Goal: Task Accomplishment & Management: Use online tool/utility

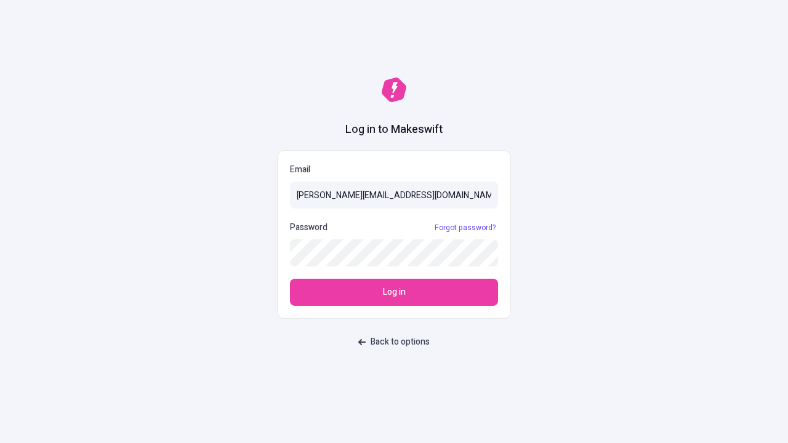
type input "[PERSON_NAME][EMAIL_ADDRESS][DOMAIN_NAME]"
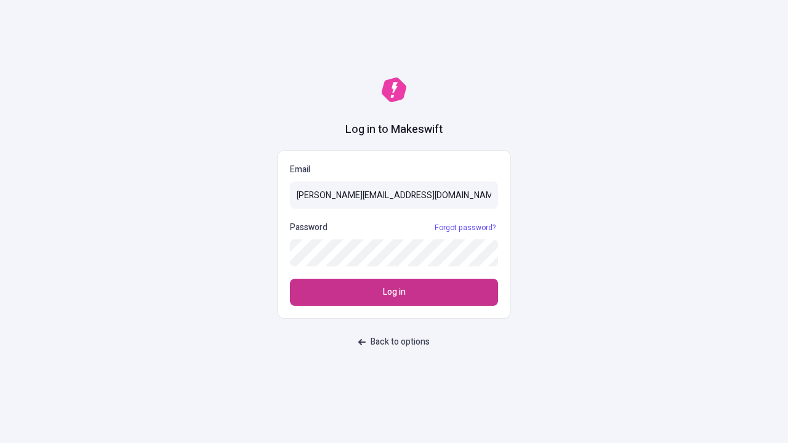
click at [394, 292] on span "Log in" at bounding box center [394, 293] width 23 height 14
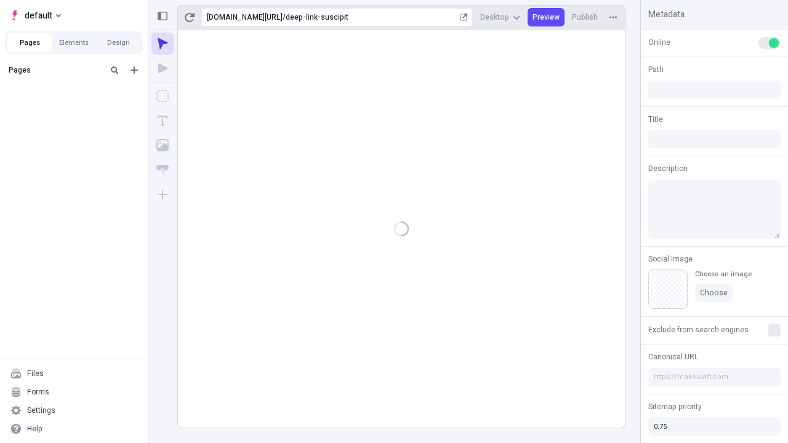
type input "/deep-link-suscipit"
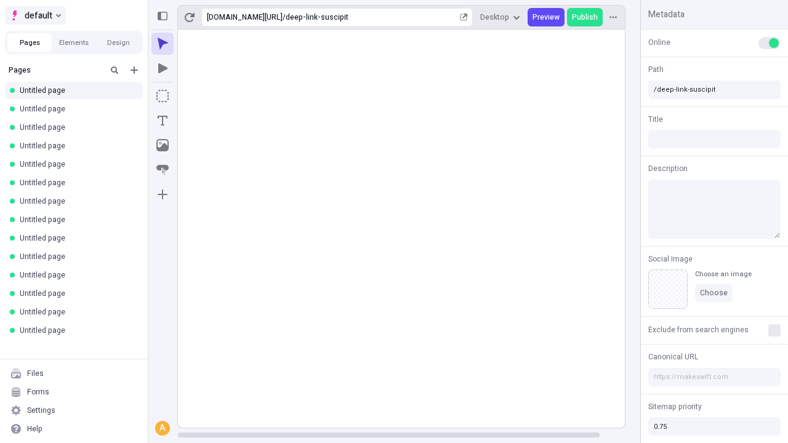
click at [34, 15] on span "default" at bounding box center [39, 15] width 28 height 15
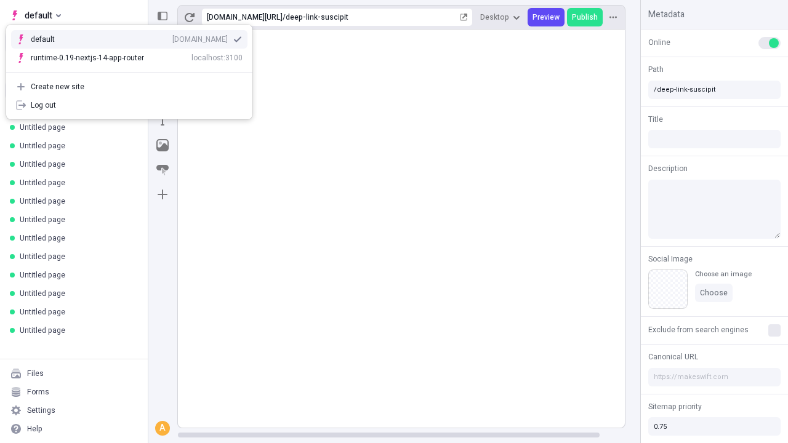
click at [172, 37] on div "qee9k4dy7d.staging.makeswift.site" at bounding box center [199, 39] width 55 height 10
click at [134, 70] on icon "Add new" at bounding box center [134, 70] width 7 height 7
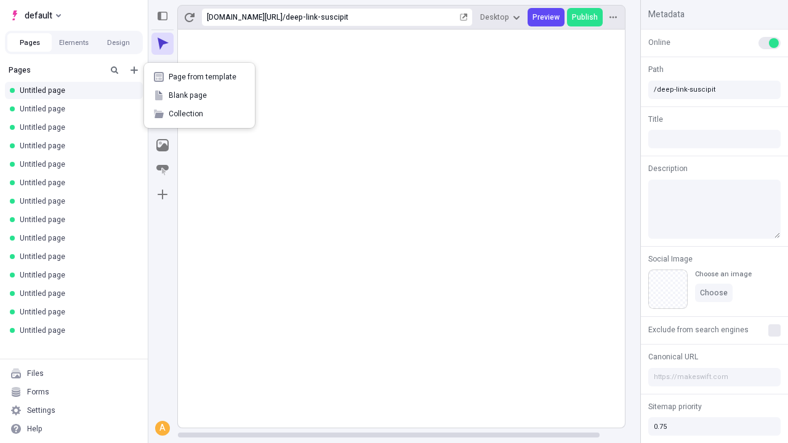
click at [200, 95] on span "Blank page" at bounding box center [207, 96] width 76 height 10
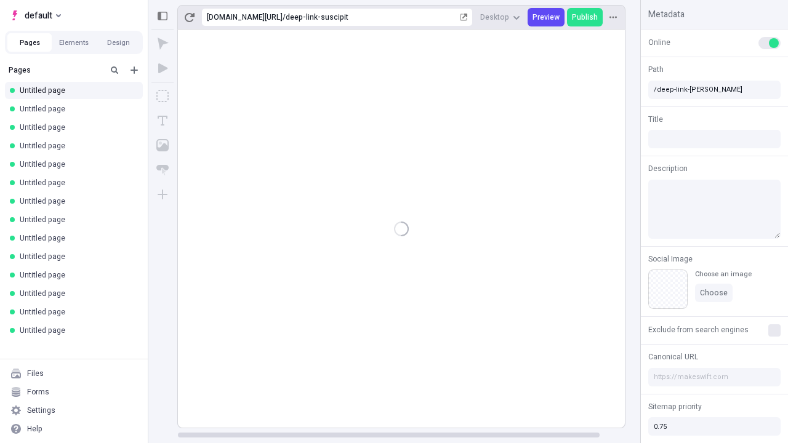
type input "/deep-link-dolores"
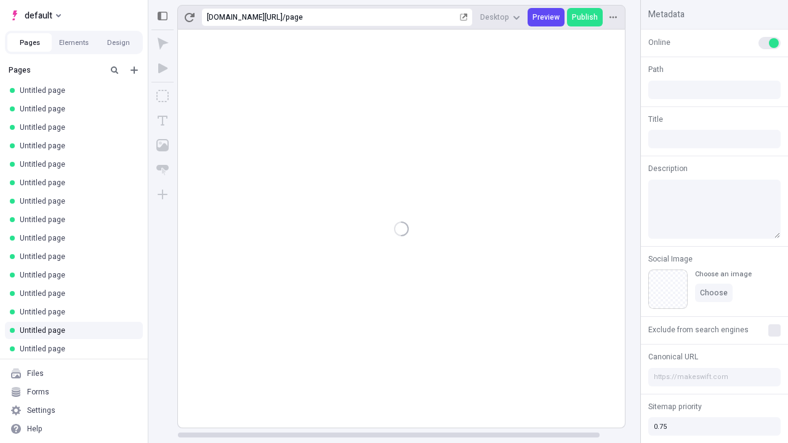
type input "/page"
